Goal: Transaction & Acquisition: Download file/media

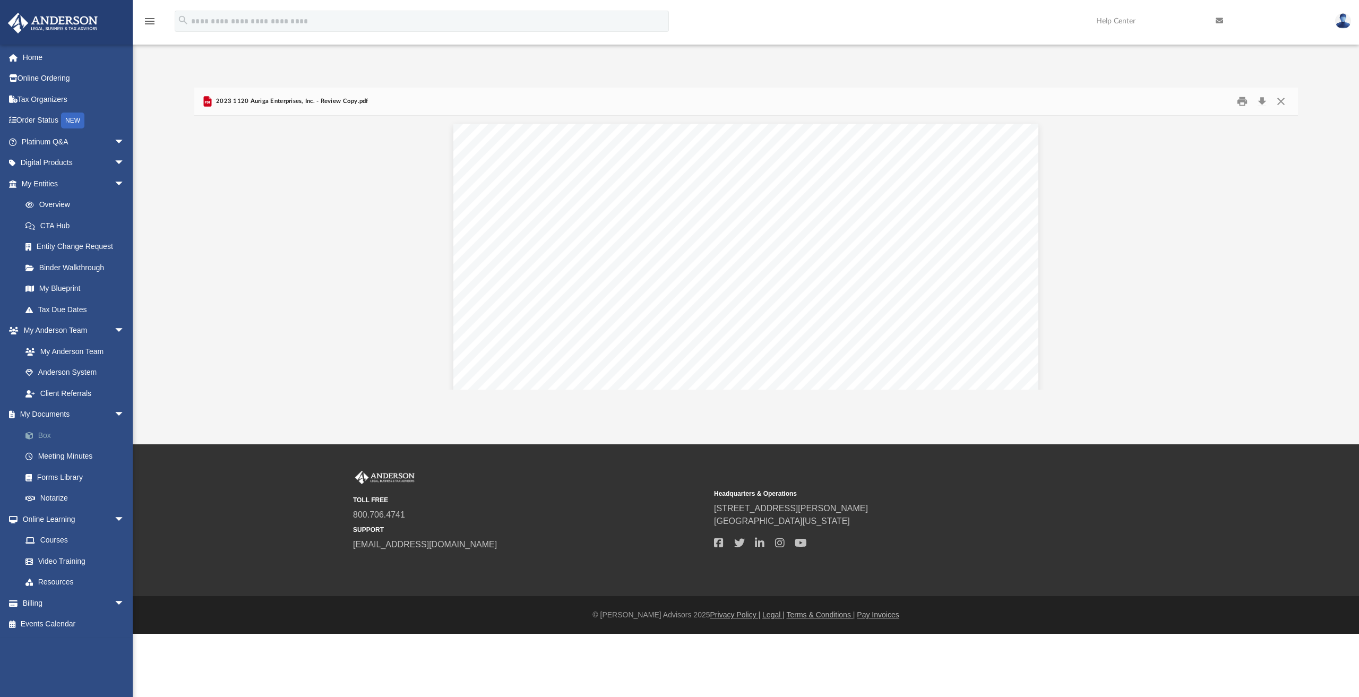
scroll to position [773, 0]
click at [48, 431] on link "Box" at bounding box center [78, 435] width 126 height 21
click at [47, 436] on link "Box" at bounding box center [78, 435] width 126 height 21
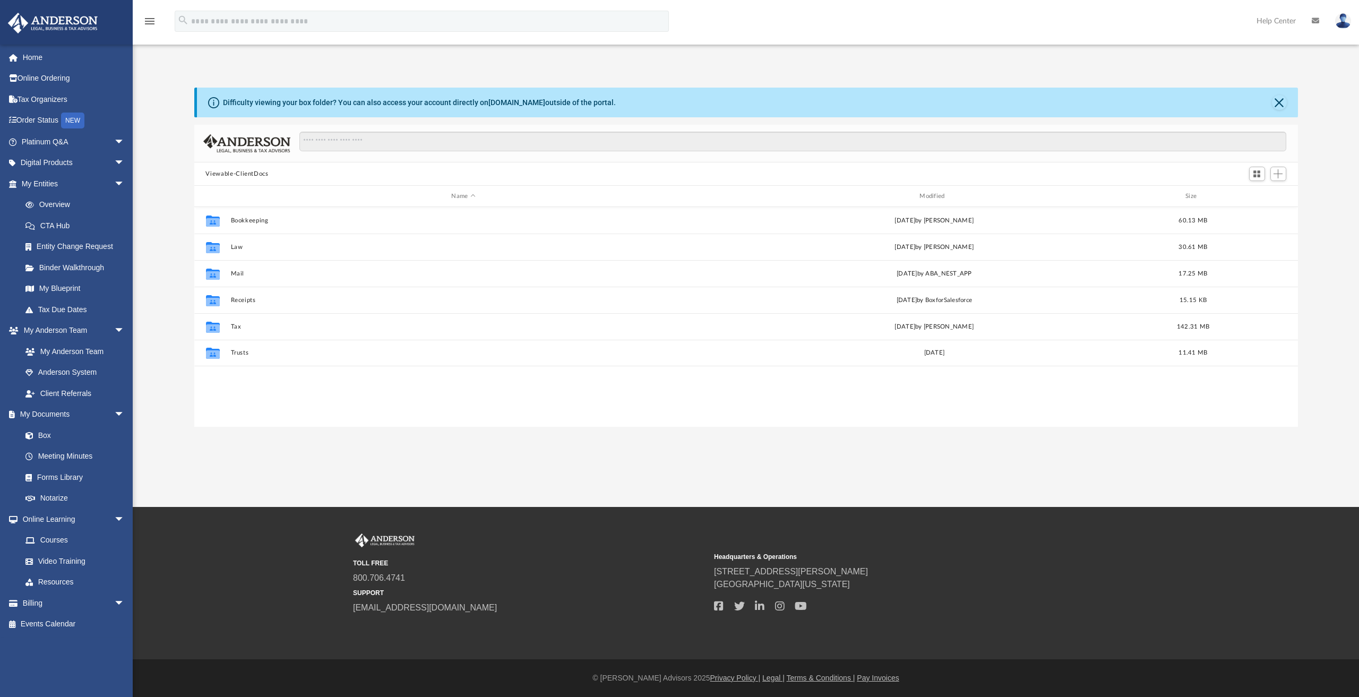
scroll to position [8, 8]
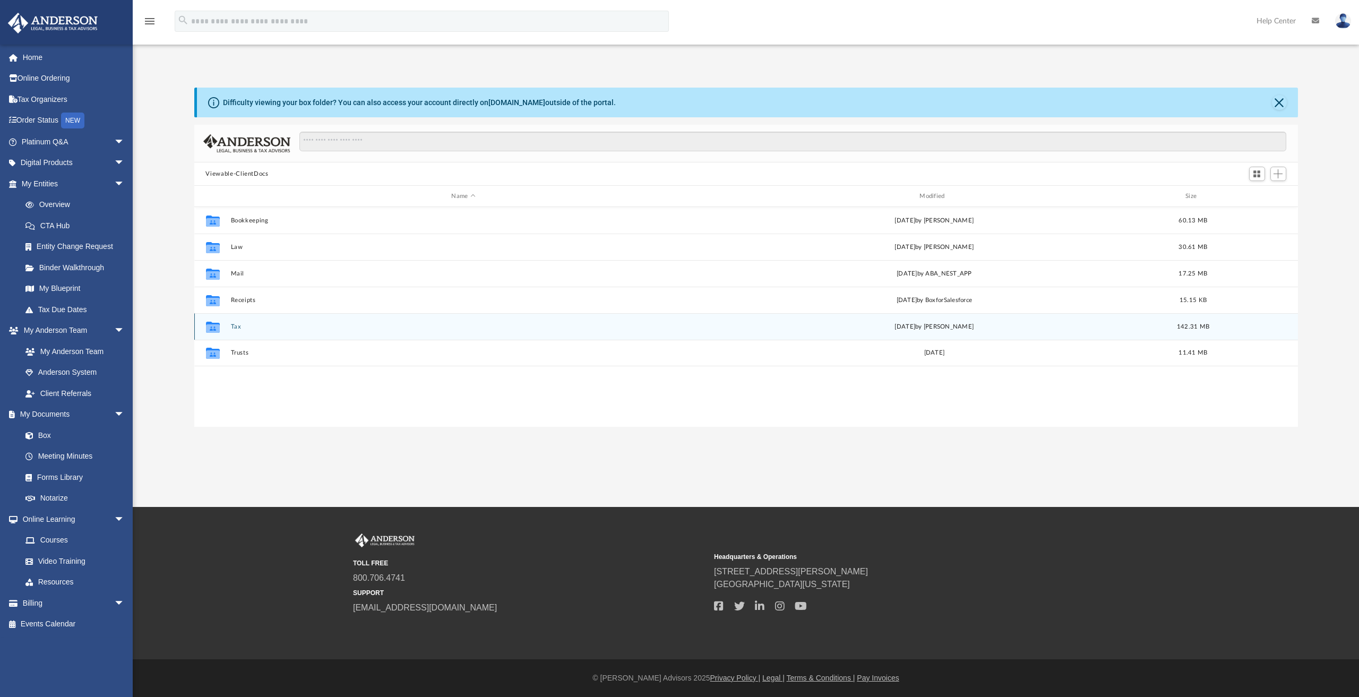
click at [230, 325] on button "Tax" at bounding box center [463, 326] width 466 height 7
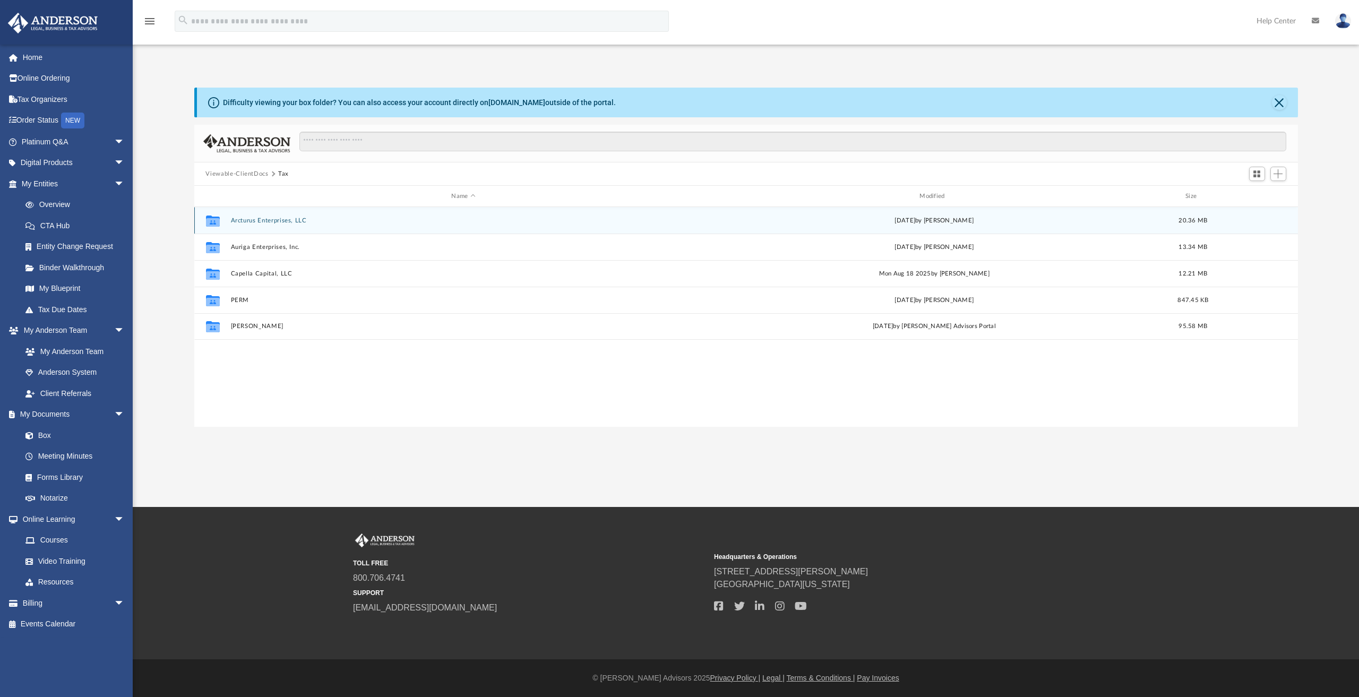
click at [279, 221] on button "Arcturus Enterprises, LLC" at bounding box center [463, 220] width 466 height 7
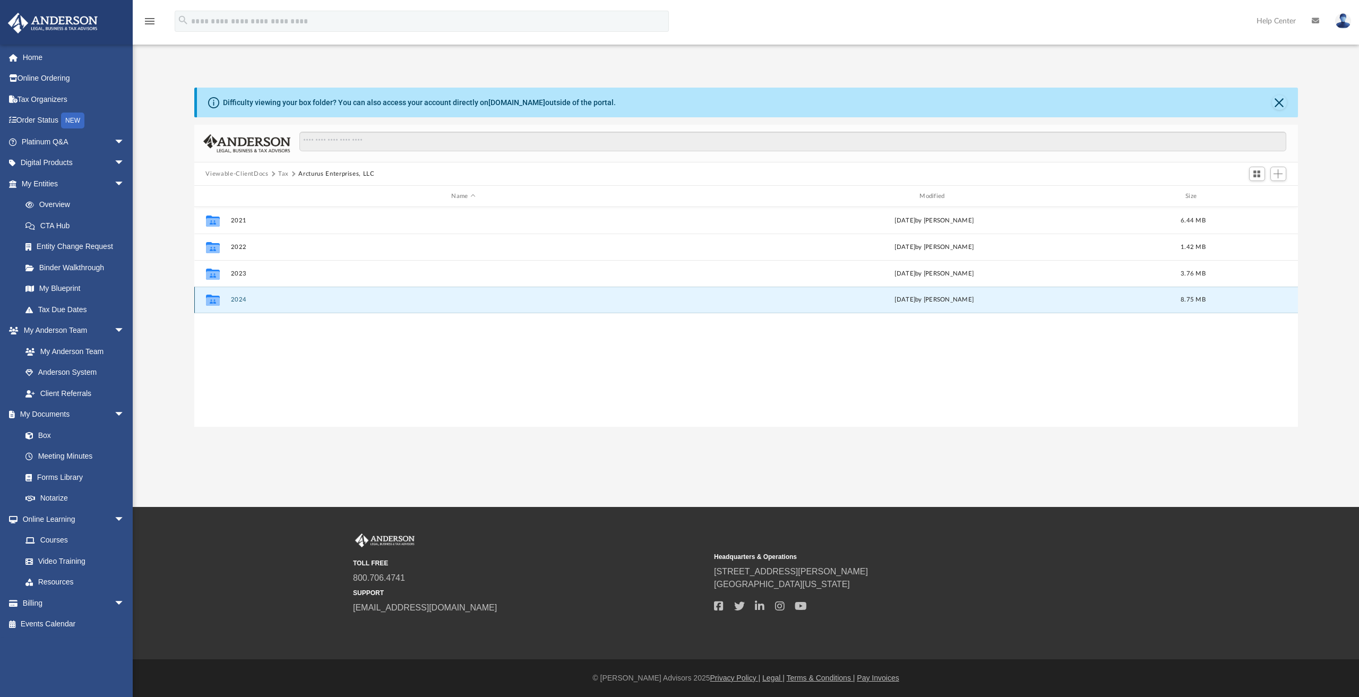
click at [237, 302] on button "2024" at bounding box center [463, 299] width 466 height 7
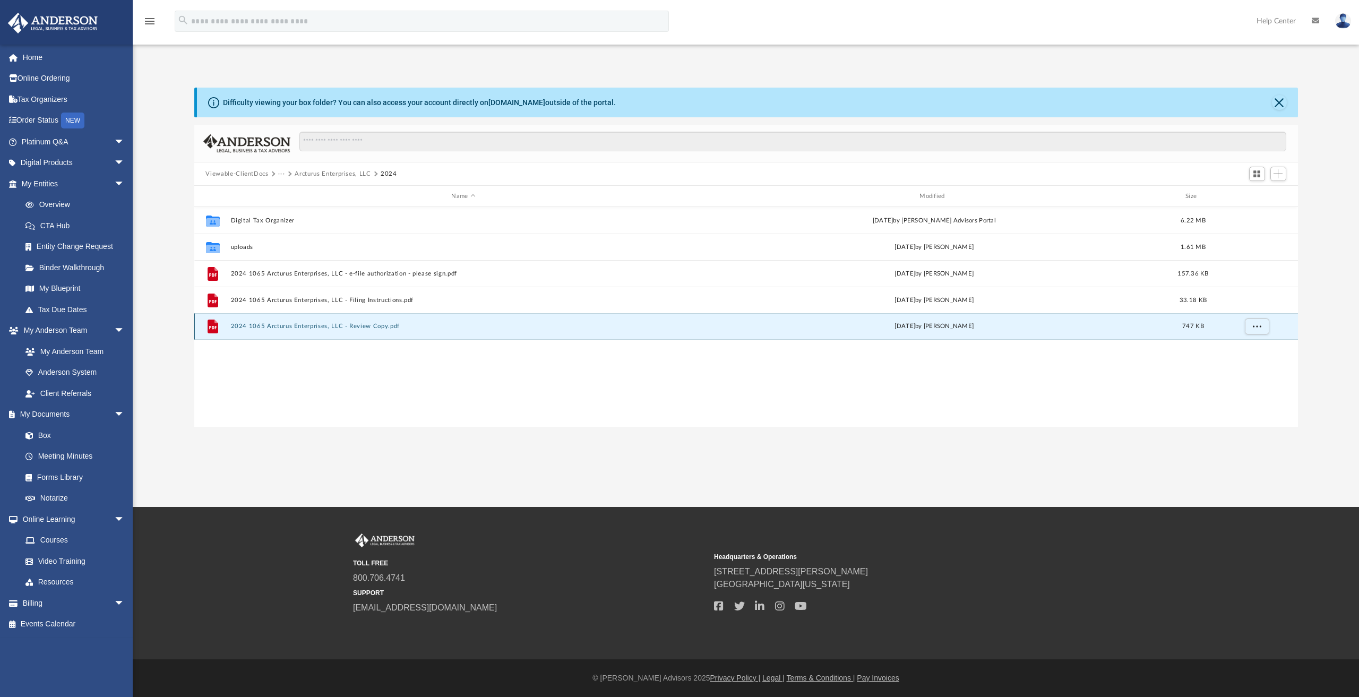
click at [271, 328] on button "2024 1065 Arcturus Enterprises, LLC - Review Copy.pdf" at bounding box center [463, 326] width 466 height 7
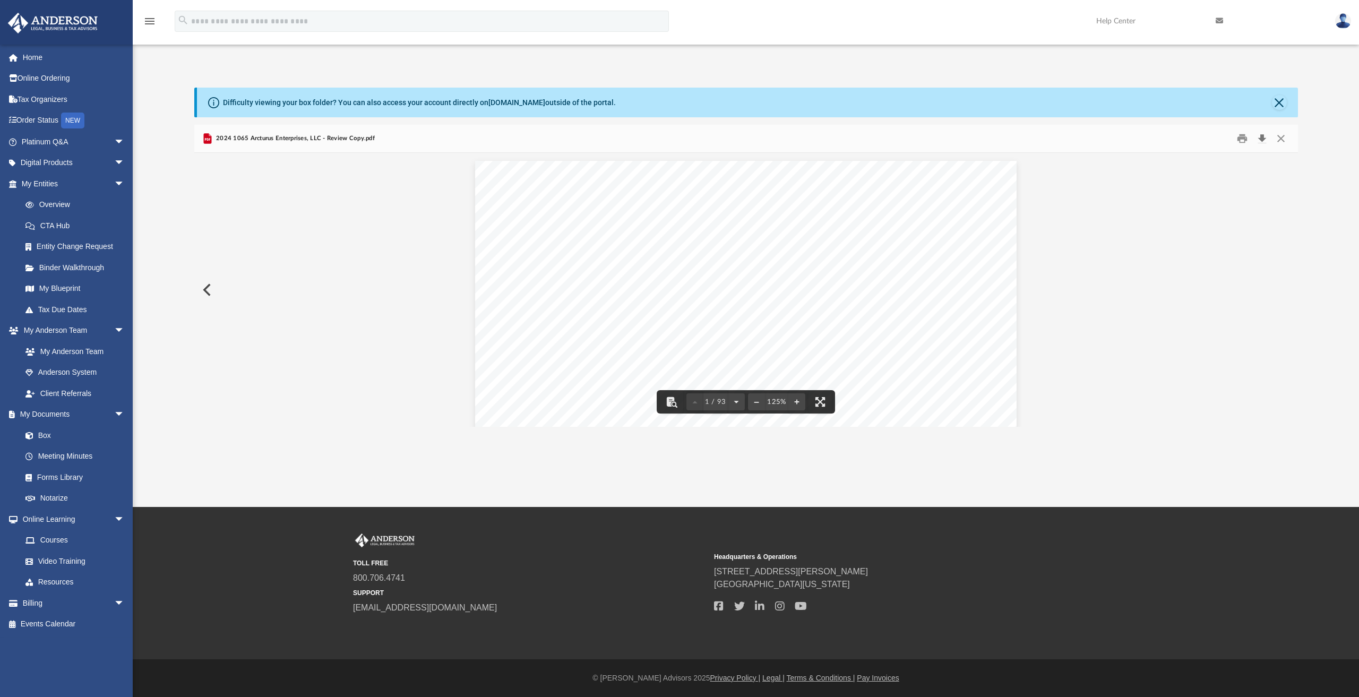
click at [1260, 137] on button "Download" at bounding box center [1261, 139] width 19 height 16
click at [1252, 131] on button "Download" at bounding box center [1261, 139] width 19 height 16
